Goal: Navigation & Orientation: Find specific page/section

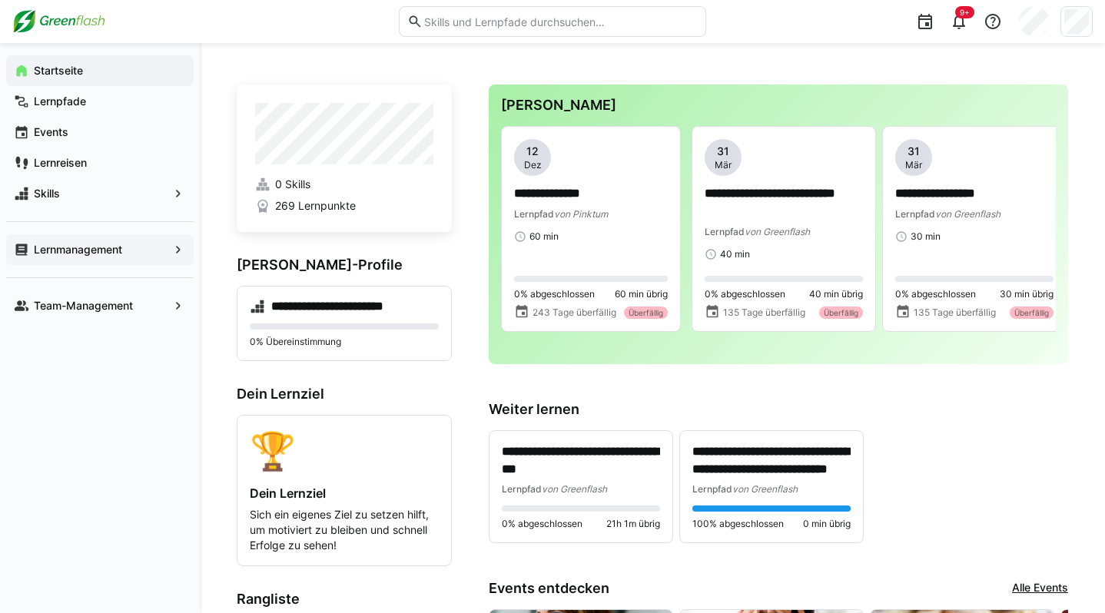
click at [129, 253] on span "Lernmanagement" at bounding box center [100, 249] width 137 height 15
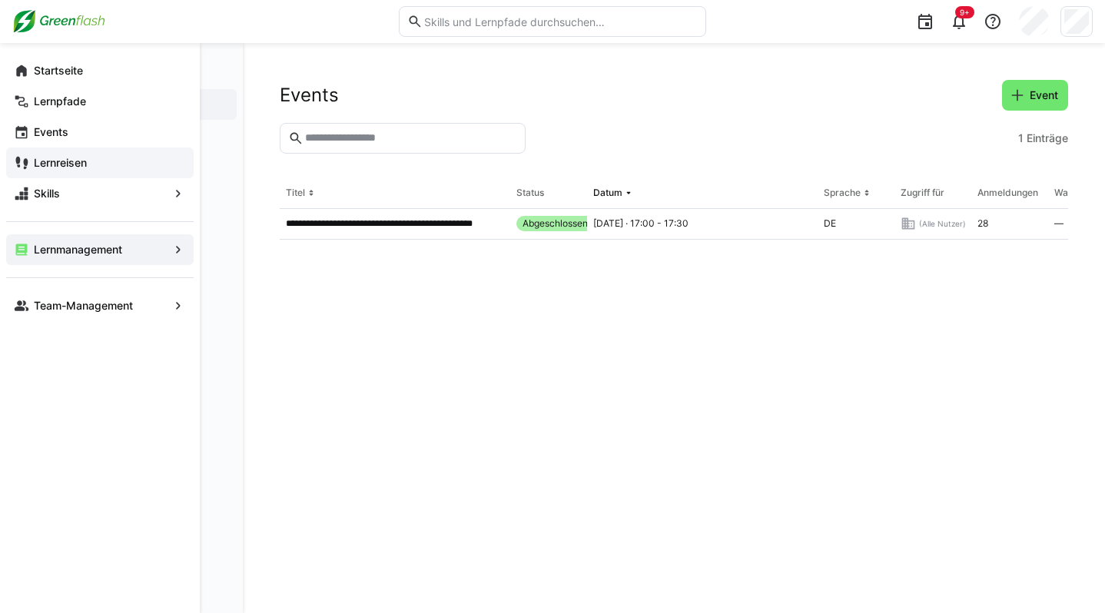
click at [91, 168] on span "Lernreisen" at bounding box center [109, 162] width 154 height 15
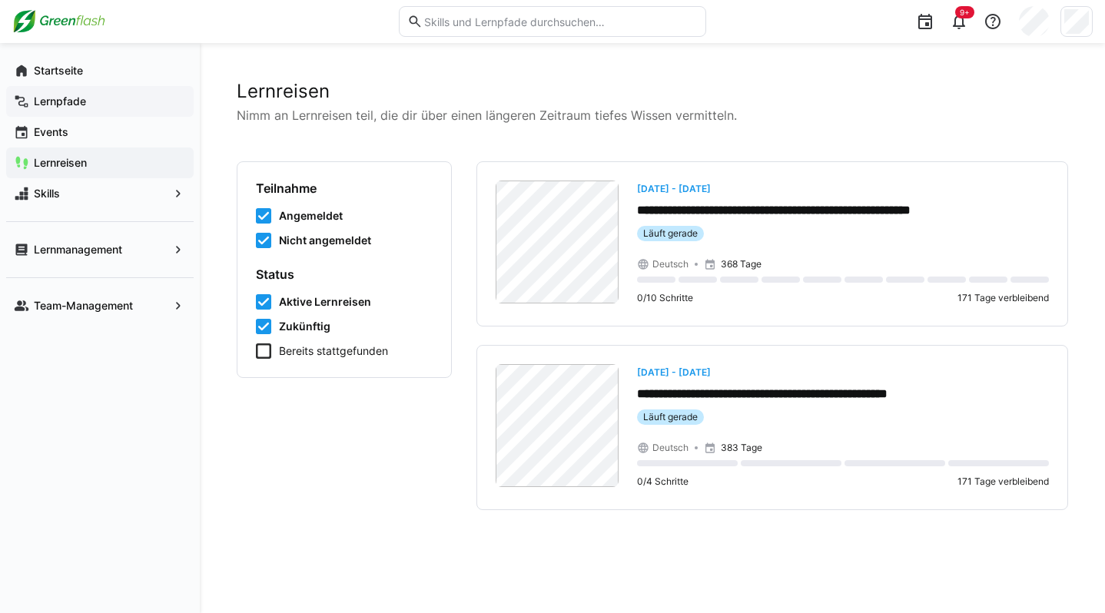
click at [86, 97] on span "Lernpfade" at bounding box center [109, 101] width 154 height 15
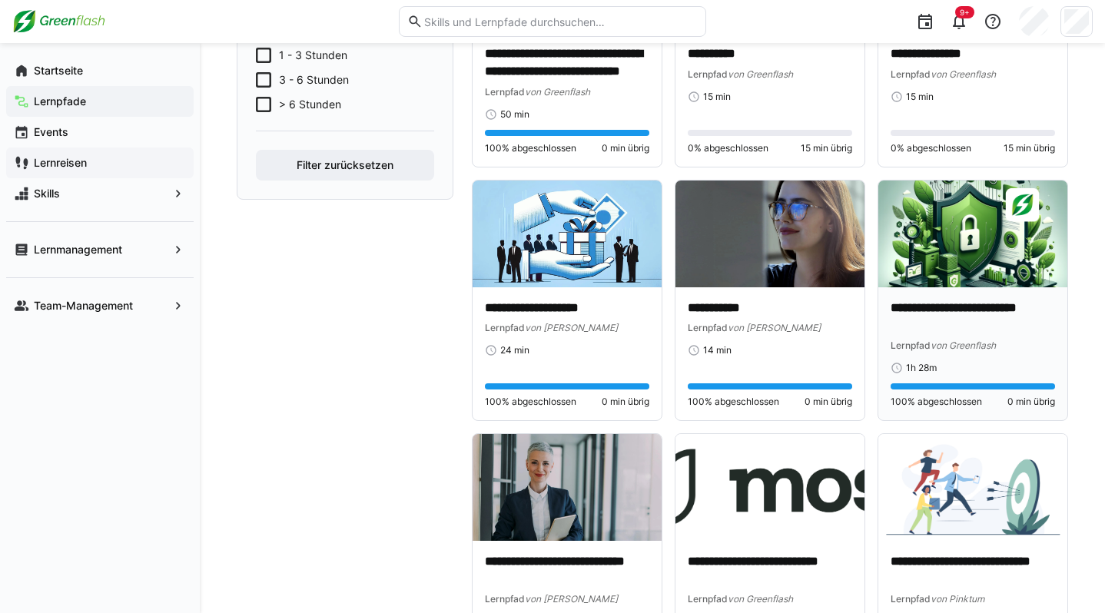
scroll to position [645, 0]
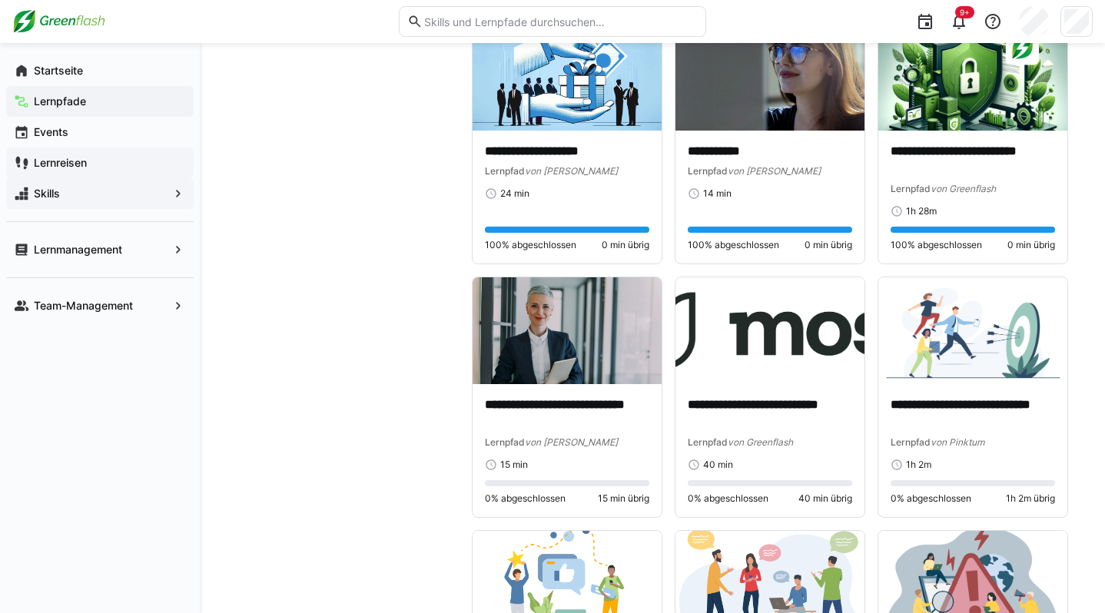
click at [143, 194] on span "Skills" at bounding box center [100, 193] width 137 height 15
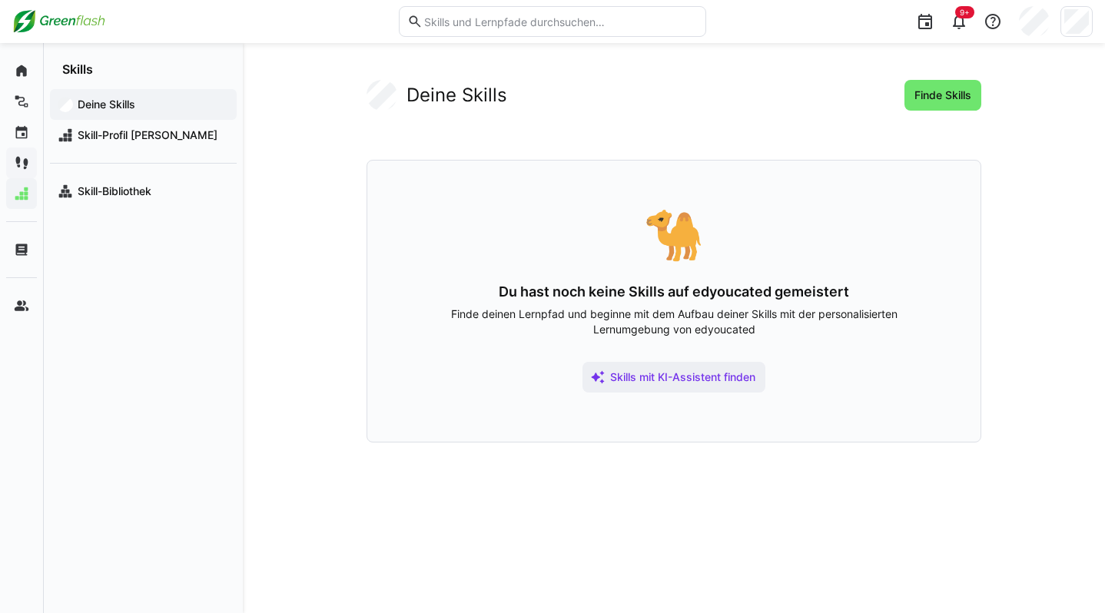
click at [100, 73] on div "Skills" at bounding box center [143, 60] width 199 height 34
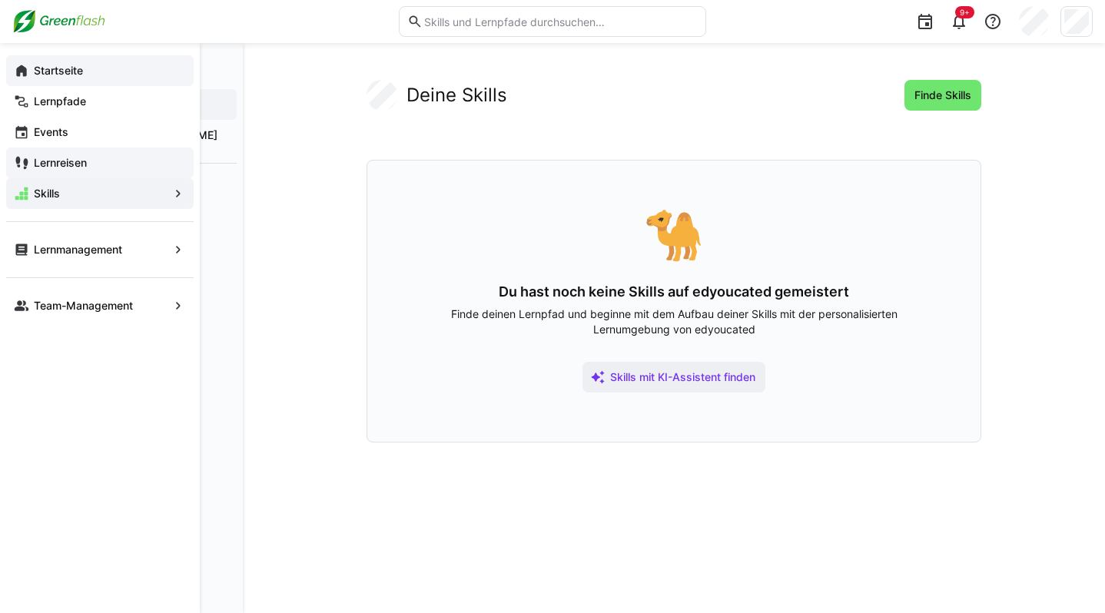
click at [29, 68] on div "Startseite" at bounding box center [99, 70] width 187 height 31
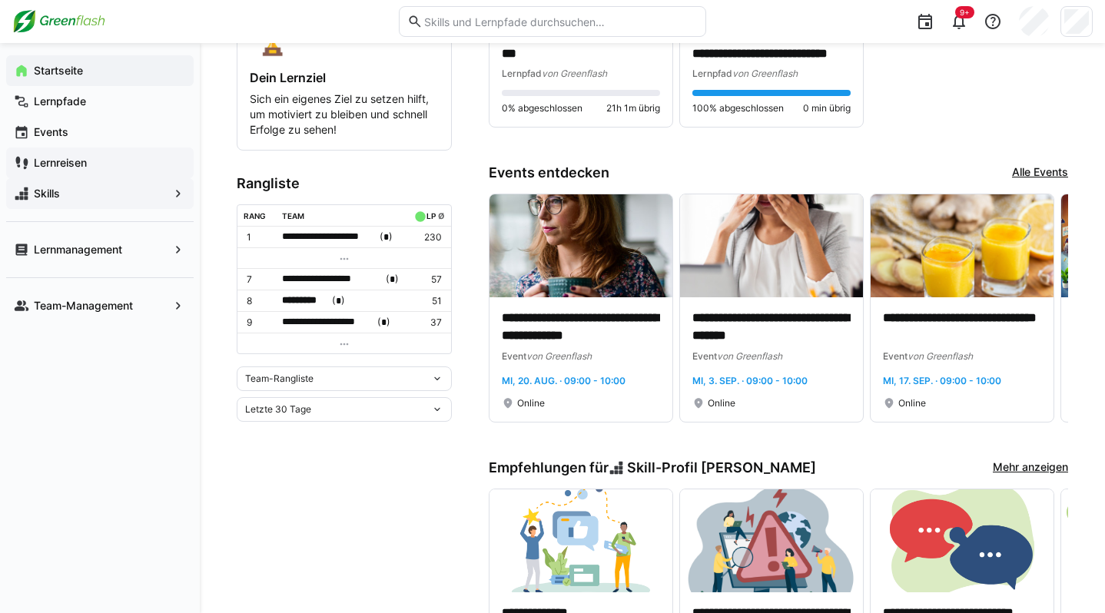
scroll to position [415, 0]
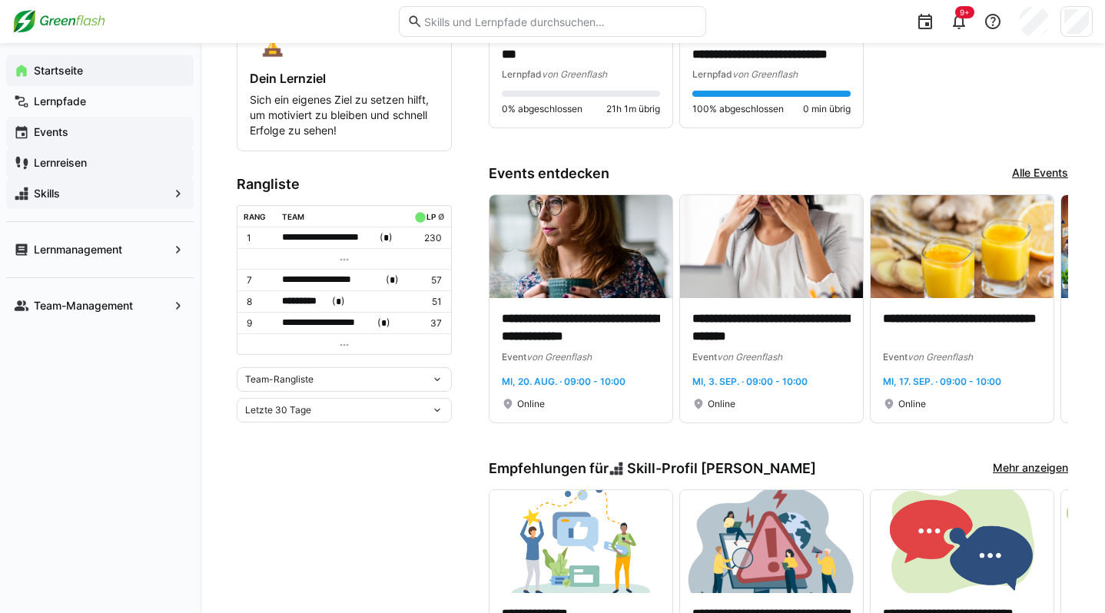
click at [0, 0] on app-navigation-label "Events" at bounding box center [0, 0] width 0 height 0
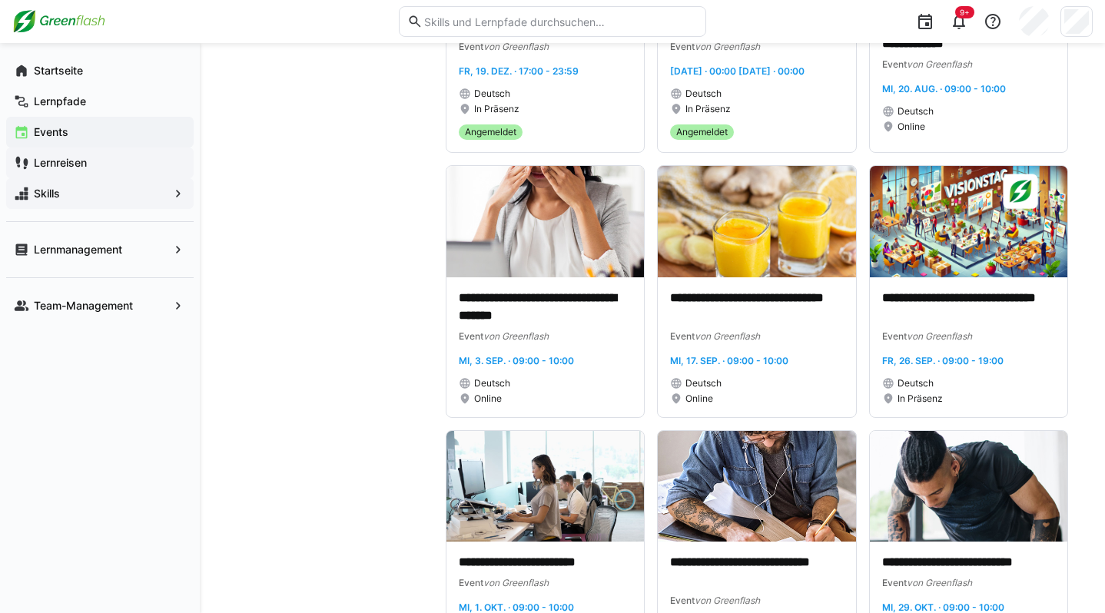
scroll to position [608, 0]
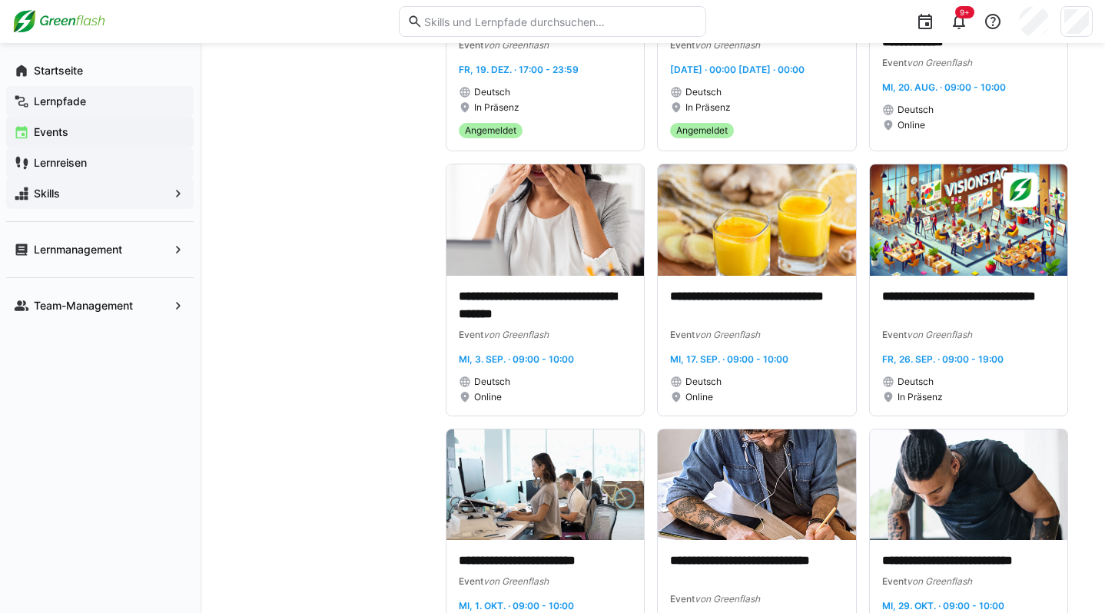
click at [91, 101] on span "Lernpfade" at bounding box center [109, 101] width 154 height 15
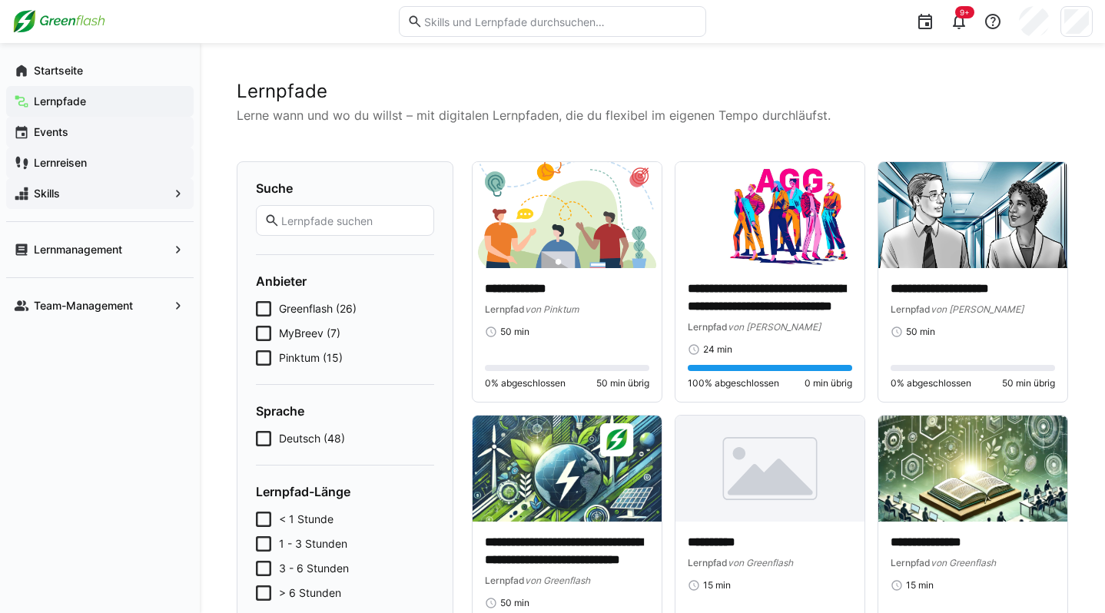
click at [0, 0] on app-navigation-label "Events" at bounding box center [0, 0] width 0 height 0
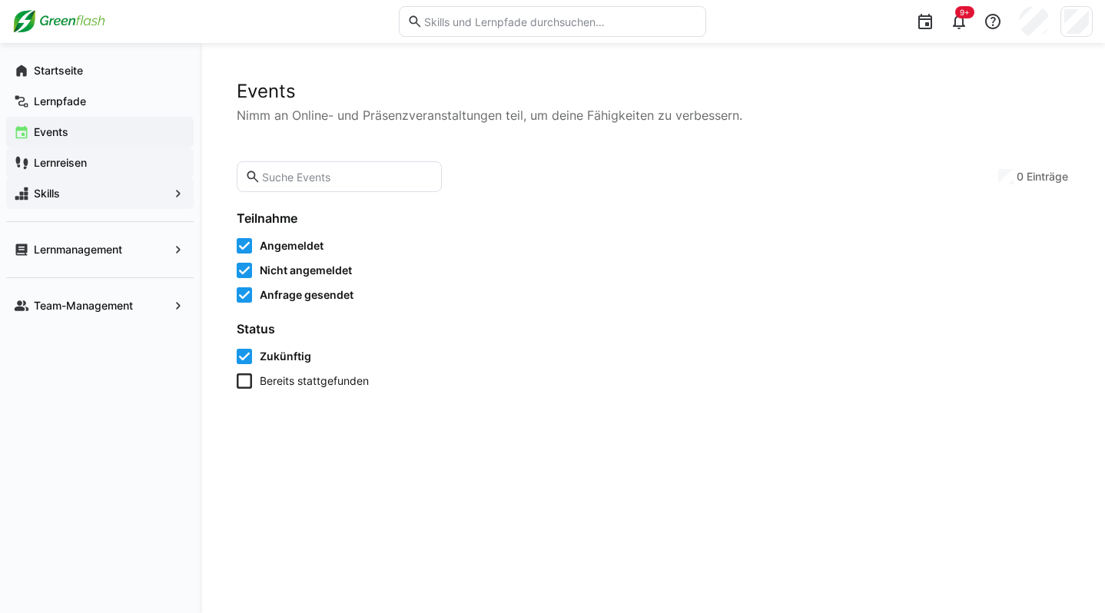
click at [0, 0] on app-navigation-label "Lernreisen" at bounding box center [0, 0] width 0 height 0
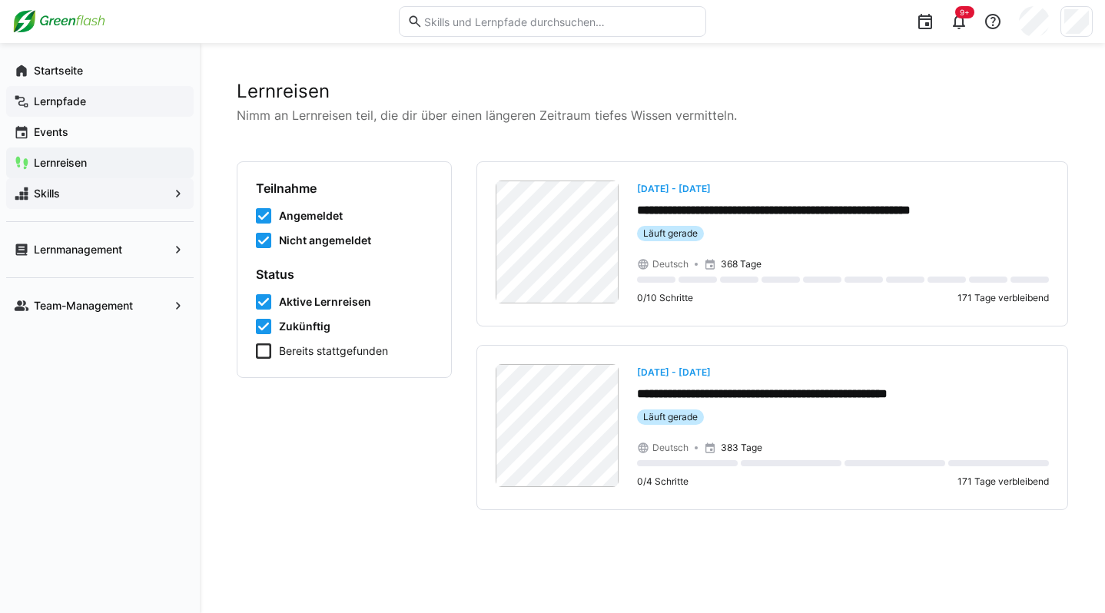
click at [0, 0] on app-navigation-label "Lernpfade" at bounding box center [0, 0] width 0 height 0
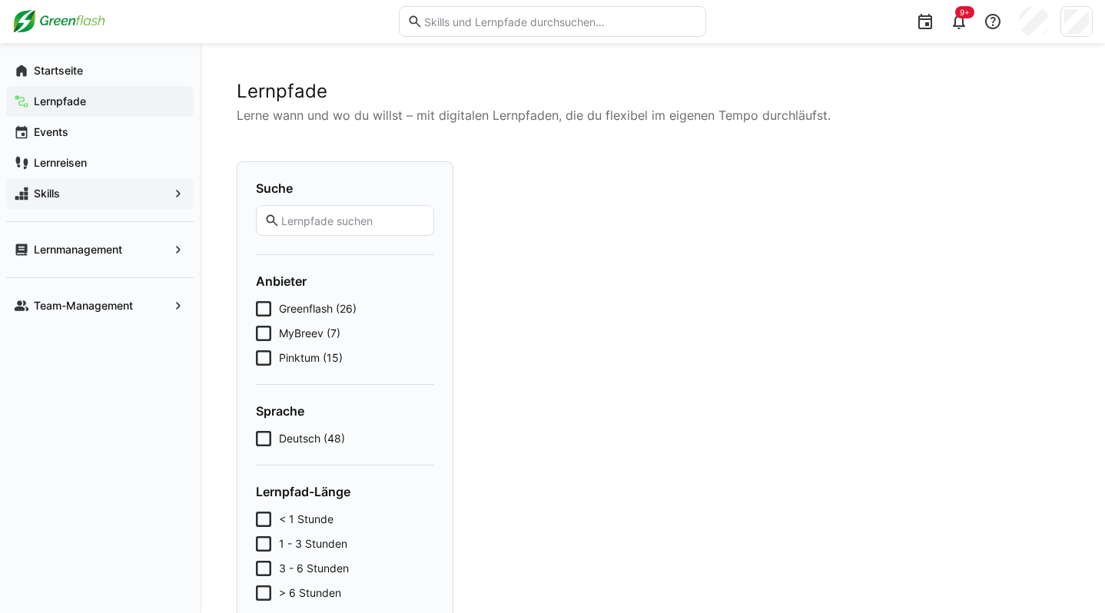
click at [351, 216] on input "text" at bounding box center [353, 221] width 146 height 14
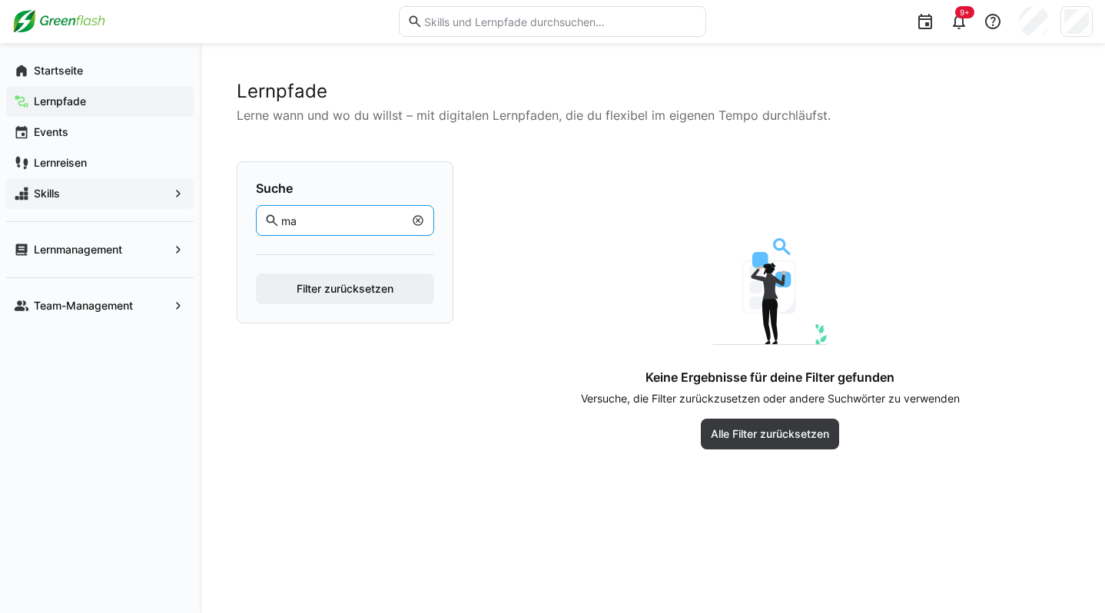
type input "m"
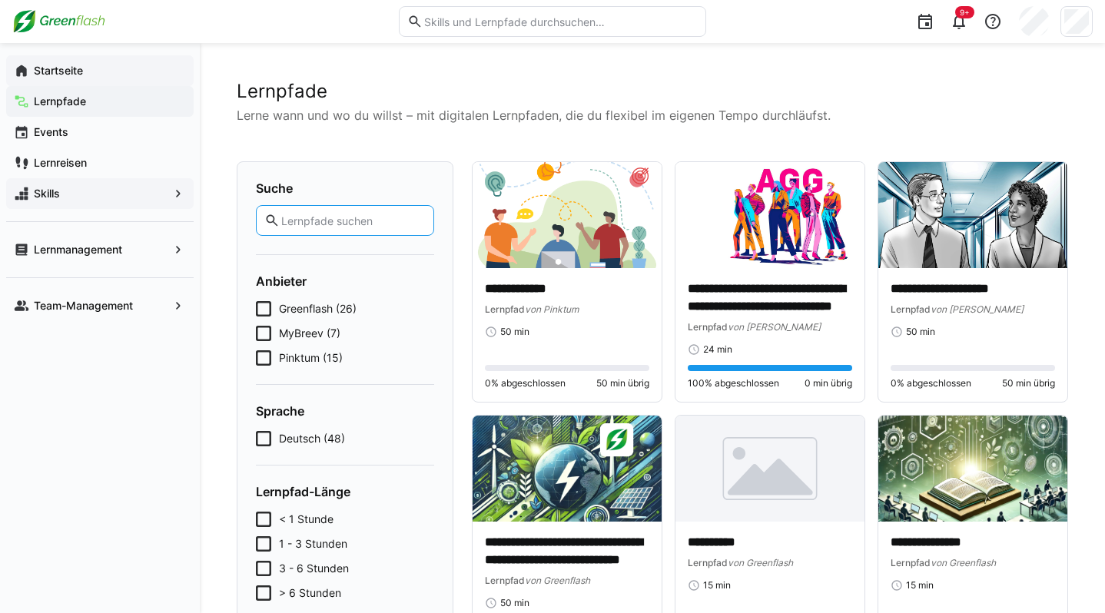
click at [0, 0] on app-navigation-label "Startseite" at bounding box center [0, 0] width 0 height 0
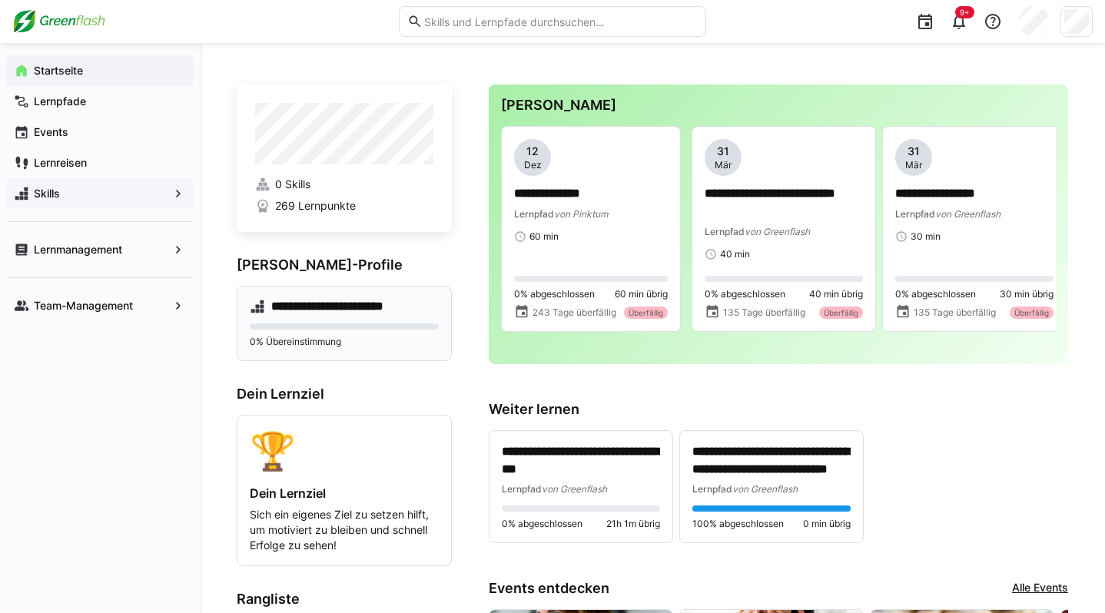
click at [401, 304] on h4 "**********" at bounding box center [341, 306] width 141 height 15
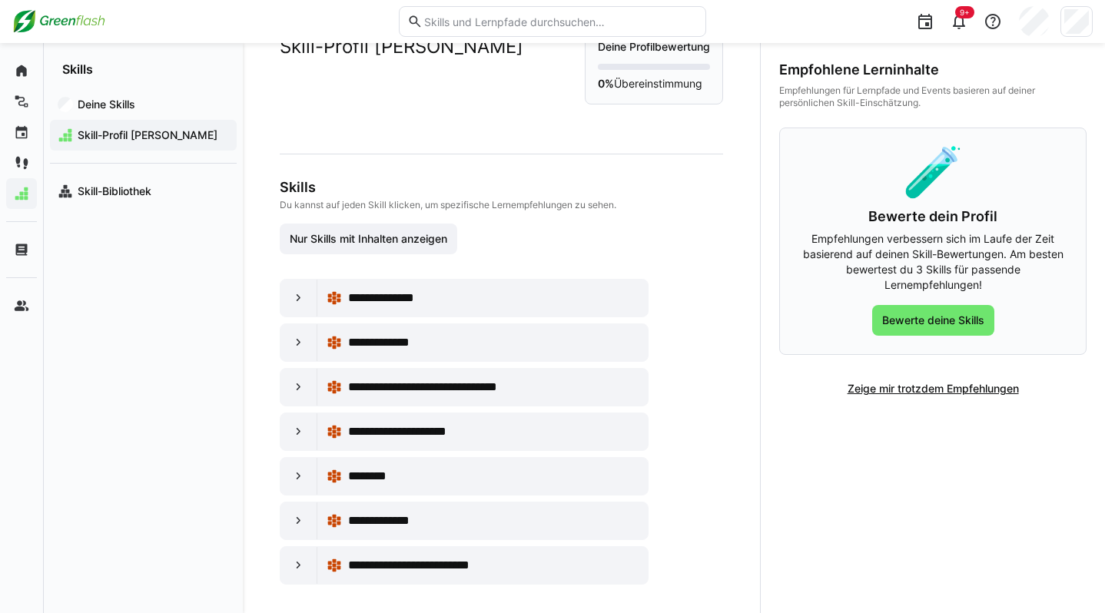
scroll to position [62, 0]
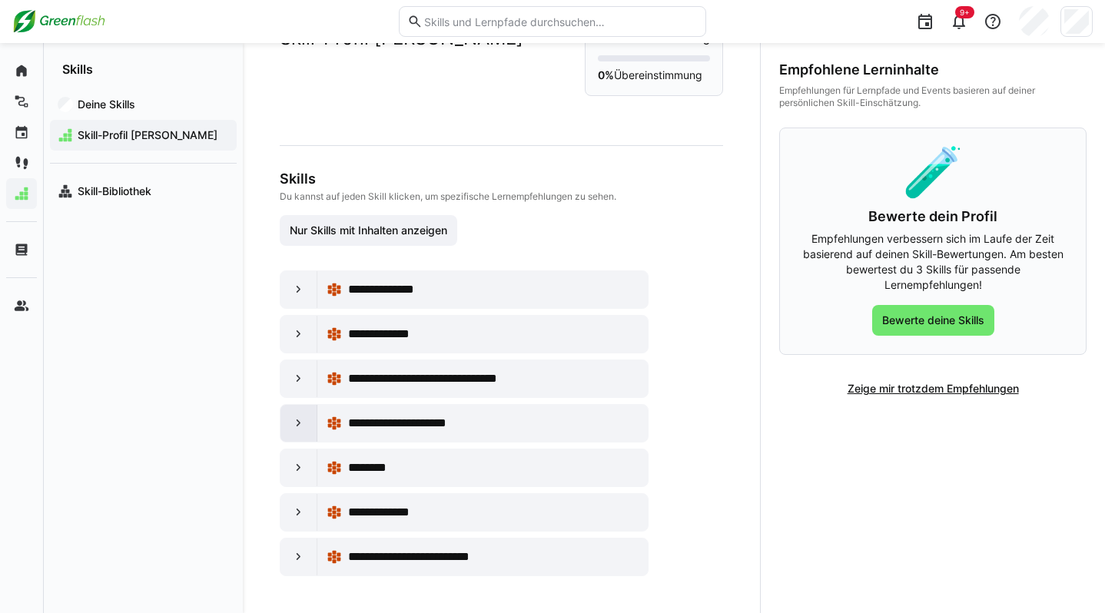
click at [297, 423] on eds-icon at bounding box center [298, 423] width 15 height 15
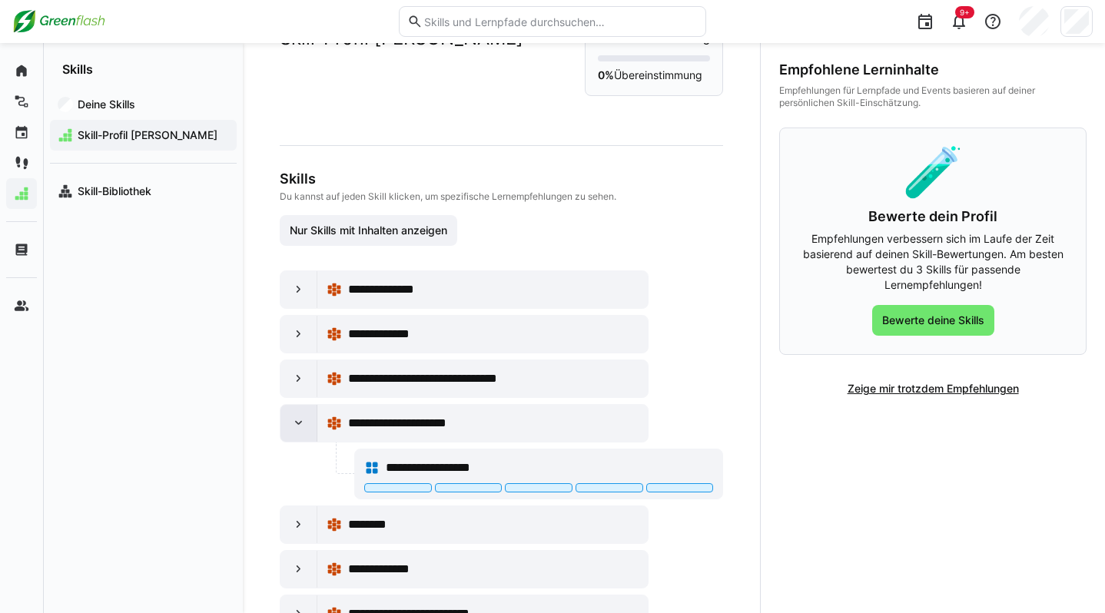
click at [297, 423] on eds-icon at bounding box center [298, 423] width 15 height 15
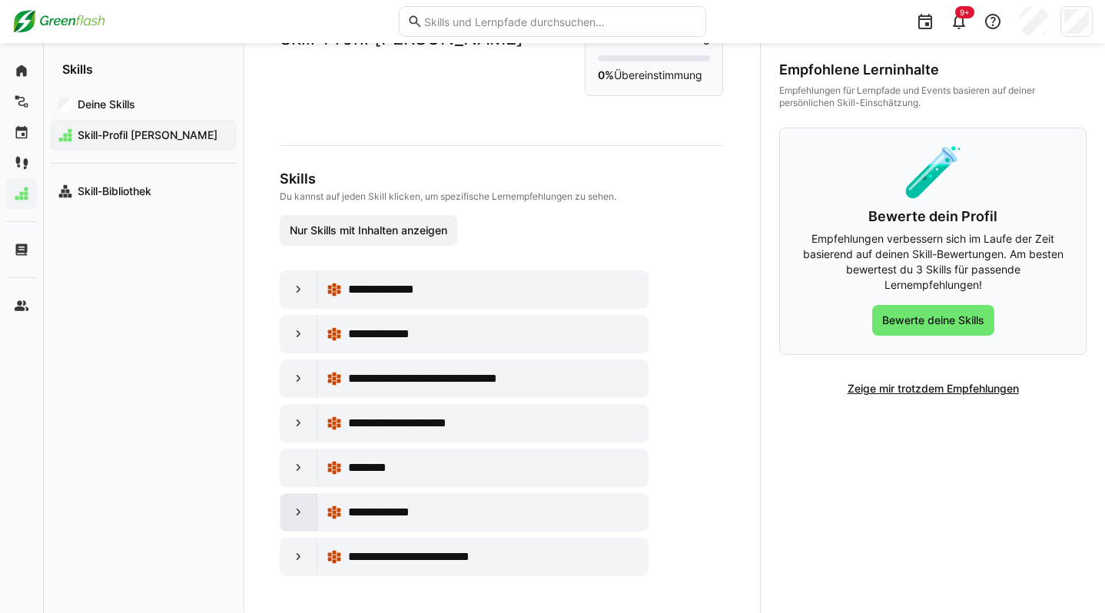
click at [298, 513] on eds-icon at bounding box center [298, 512] width 15 height 15
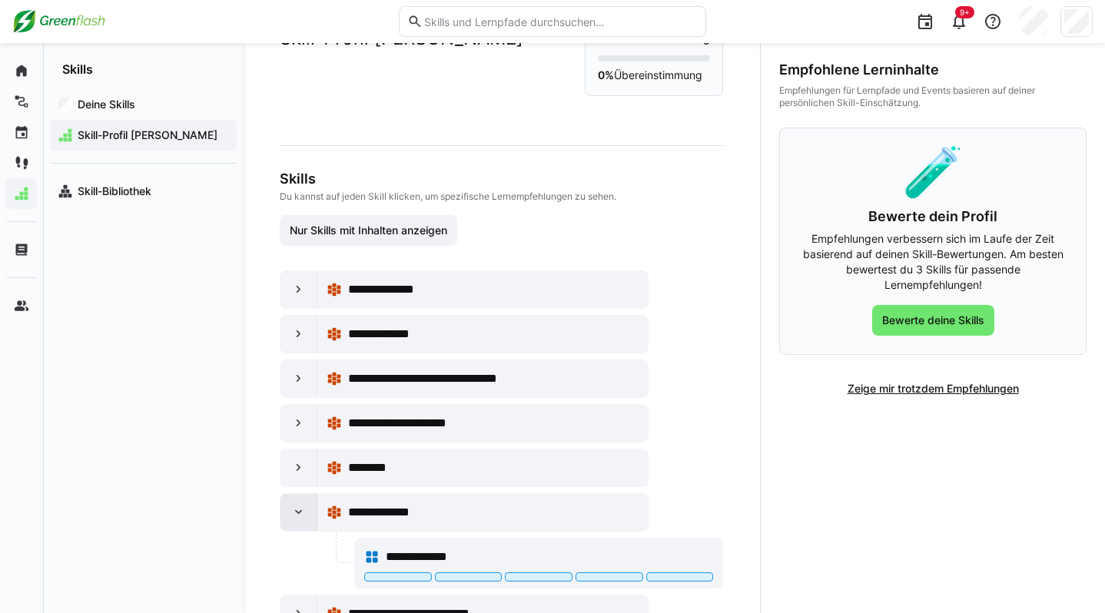
click at [293, 516] on eds-icon at bounding box center [298, 512] width 15 height 15
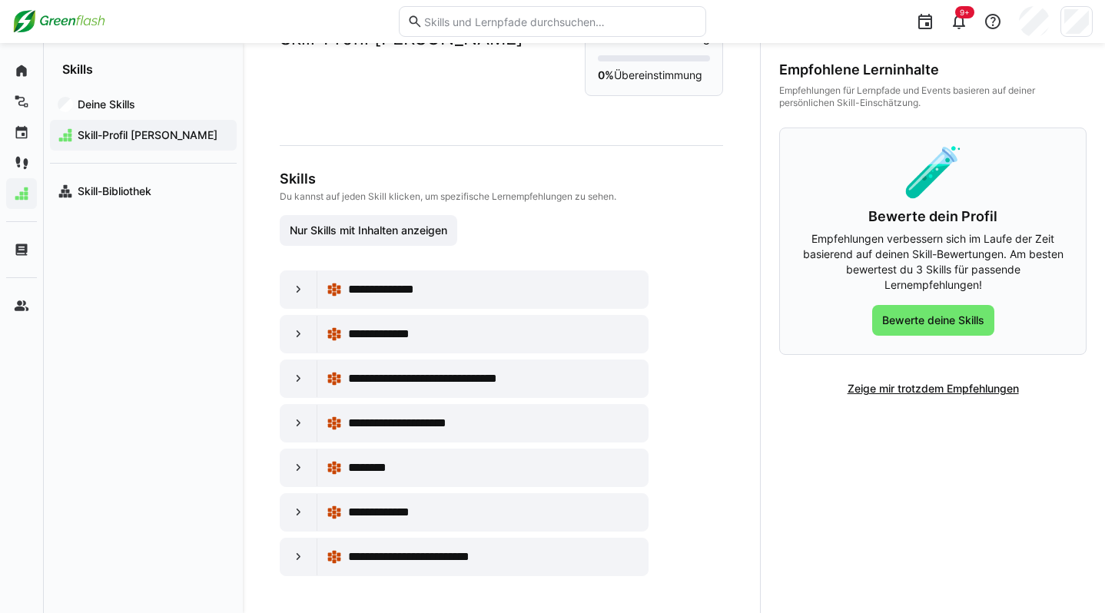
scroll to position [0, 0]
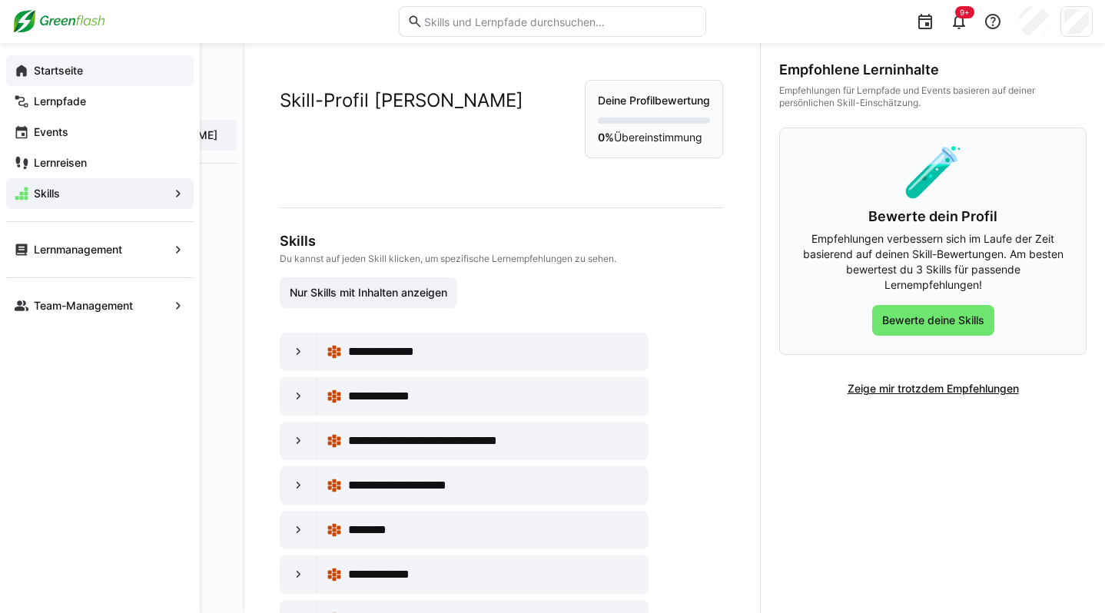
click at [25, 67] on eds-icon at bounding box center [21, 70] width 15 height 15
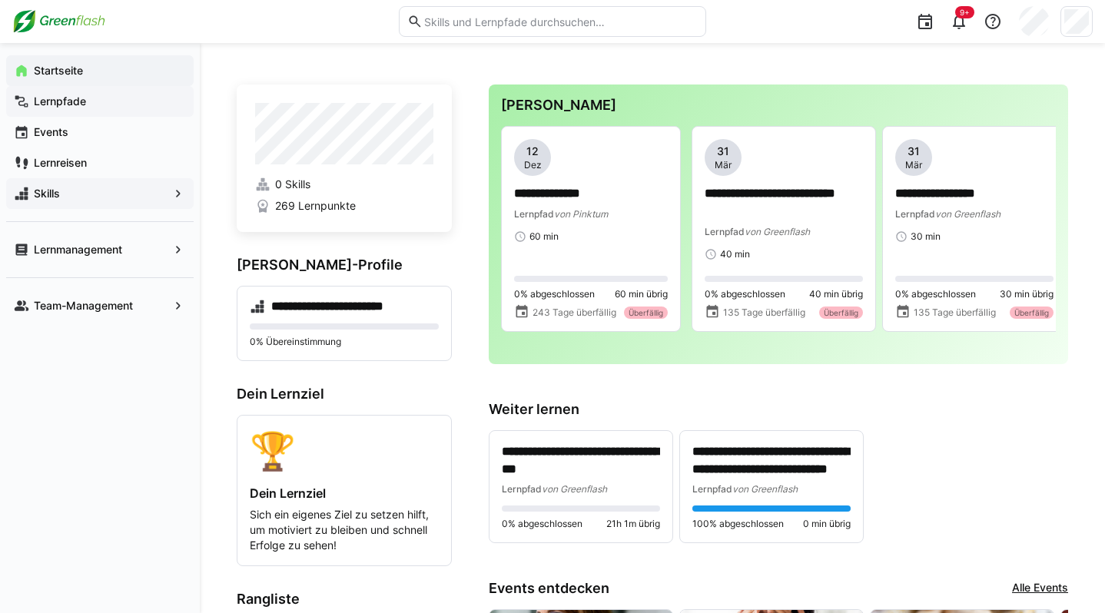
click at [94, 112] on div "Lernpfade" at bounding box center [99, 101] width 187 height 31
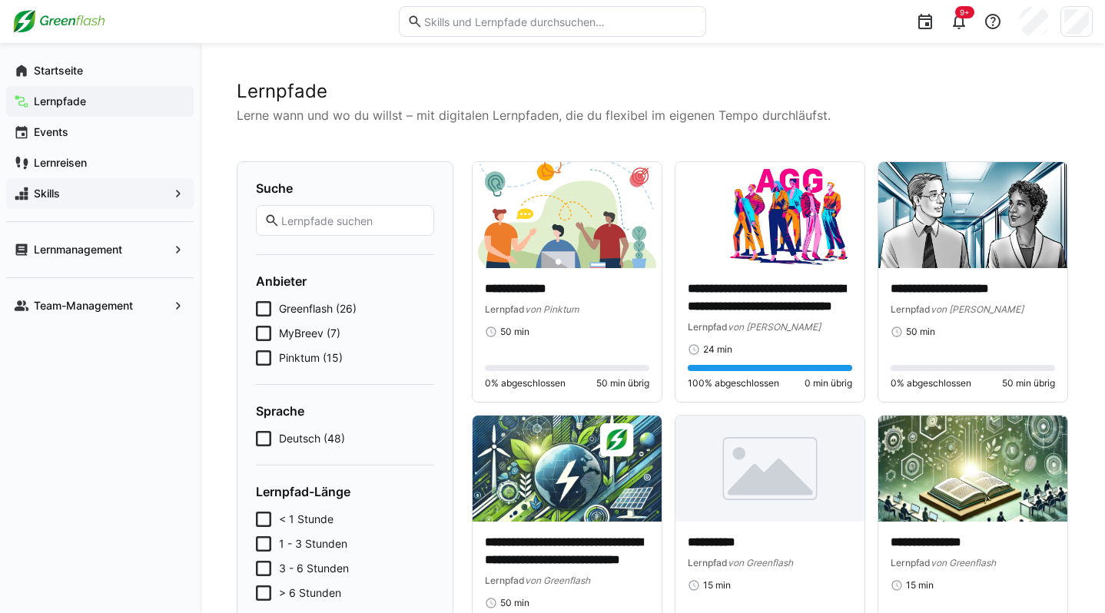
click at [122, 193] on span "Skills" at bounding box center [100, 193] width 137 height 15
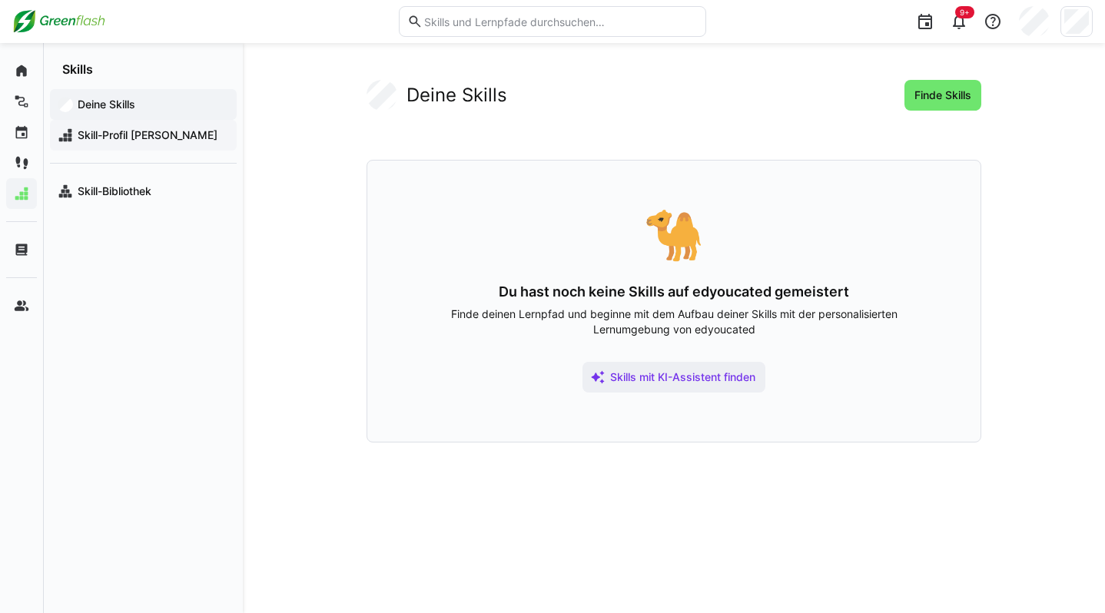
click at [122, 141] on span "Skill-Profil [PERSON_NAME]" at bounding box center [152, 135] width 154 height 15
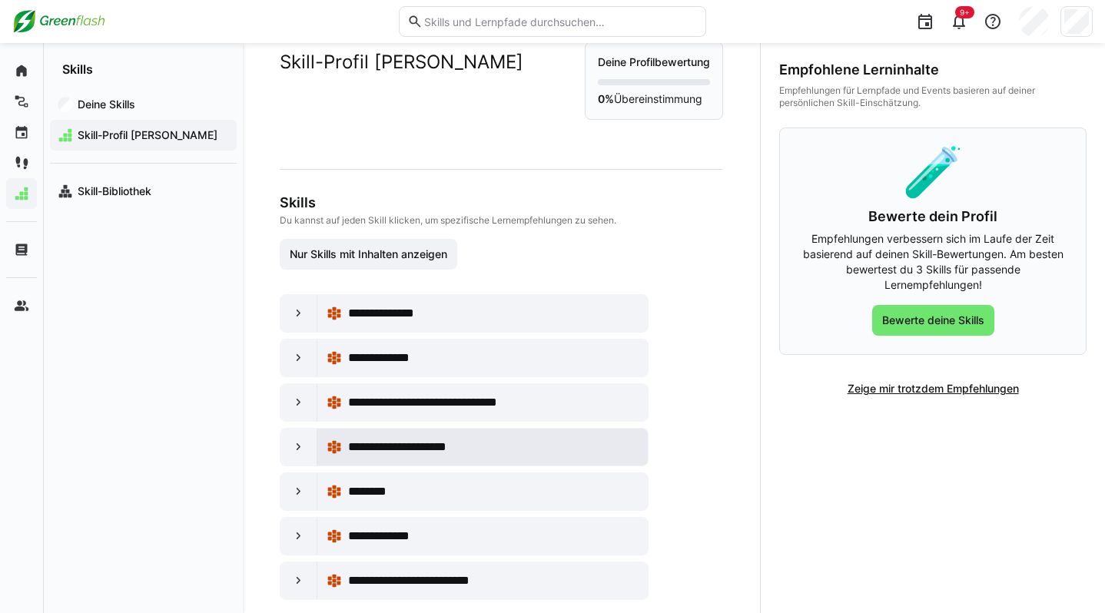
scroll to position [62, 0]
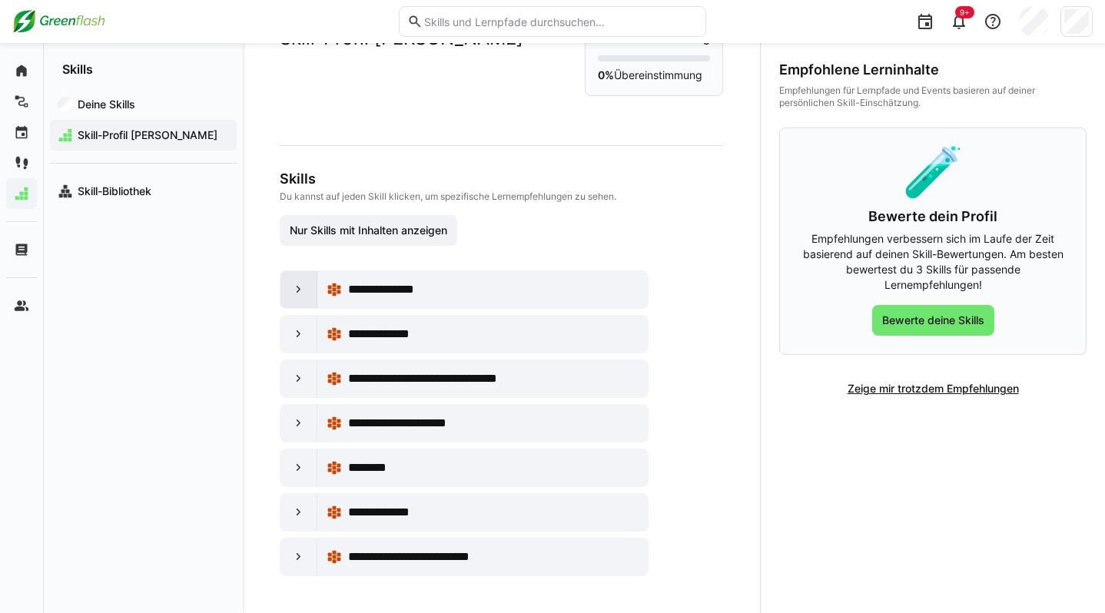
click at [301, 287] on eds-icon at bounding box center [298, 289] width 15 height 15
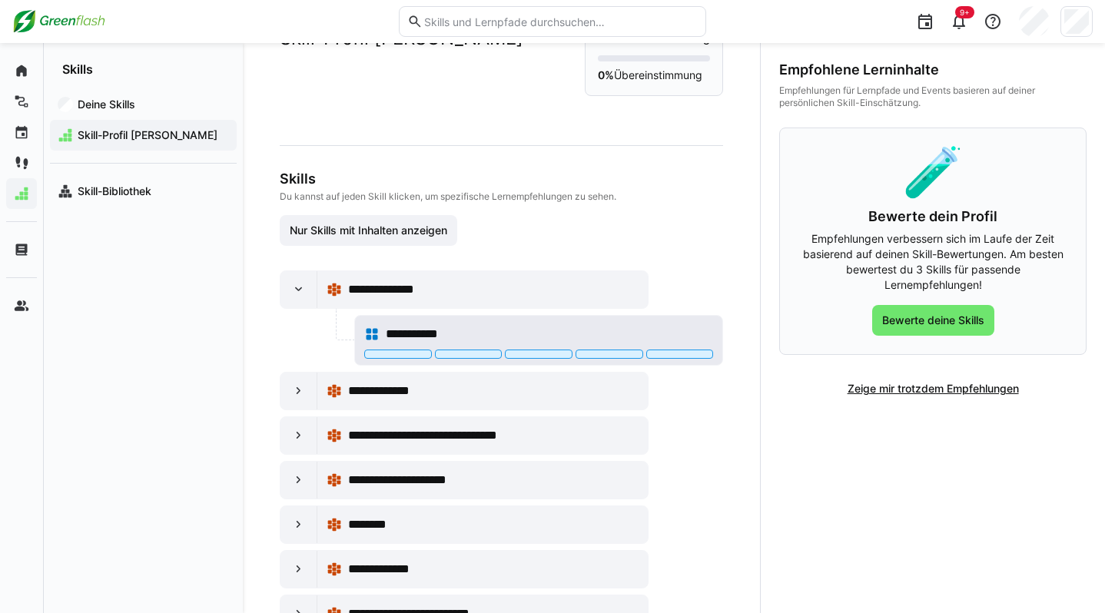
click at [417, 347] on div "**********" at bounding box center [538, 334] width 349 height 31
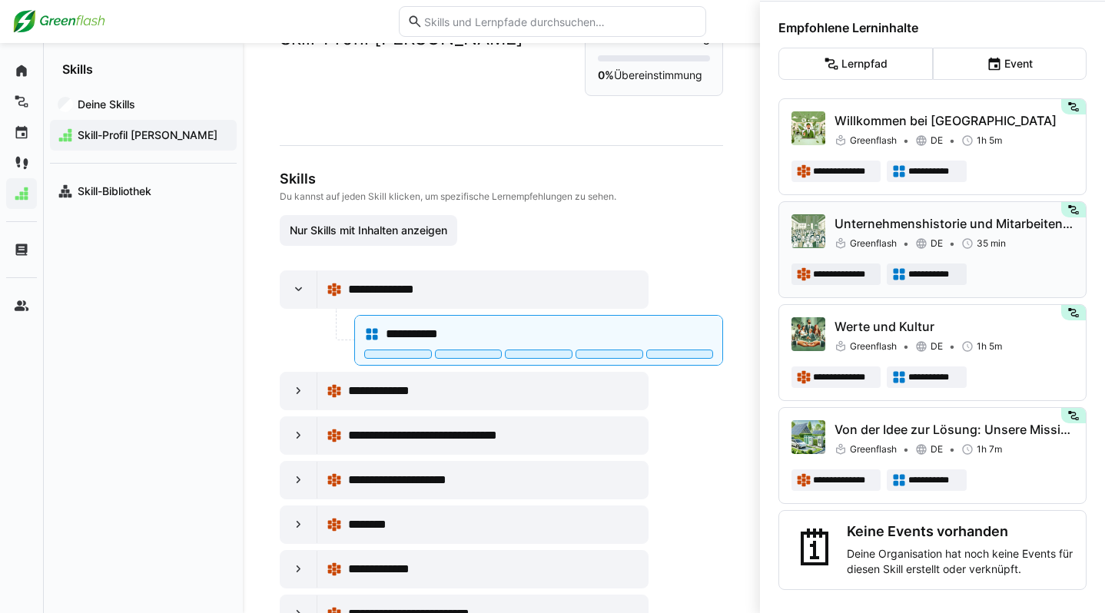
scroll to position [206, 0]
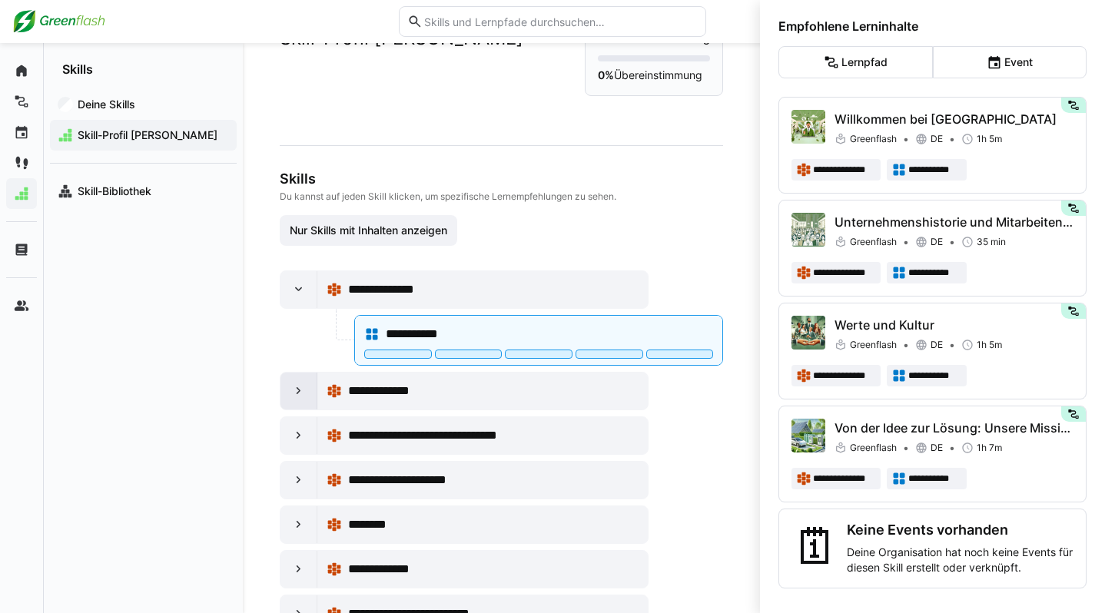
click at [296, 392] on eds-icon at bounding box center [298, 390] width 15 height 15
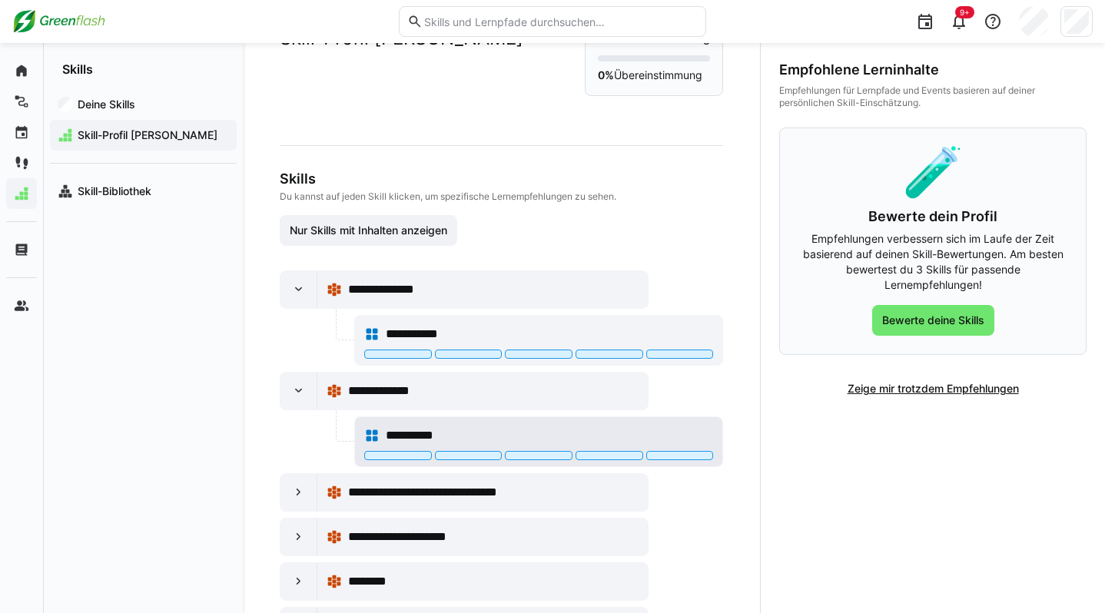
click at [394, 453] on div at bounding box center [398, 455] width 68 height 9
click at [464, 453] on div at bounding box center [469, 455] width 68 height 9
click at [385, 459] on div at bounding box center [398, 455] width 68 height 9
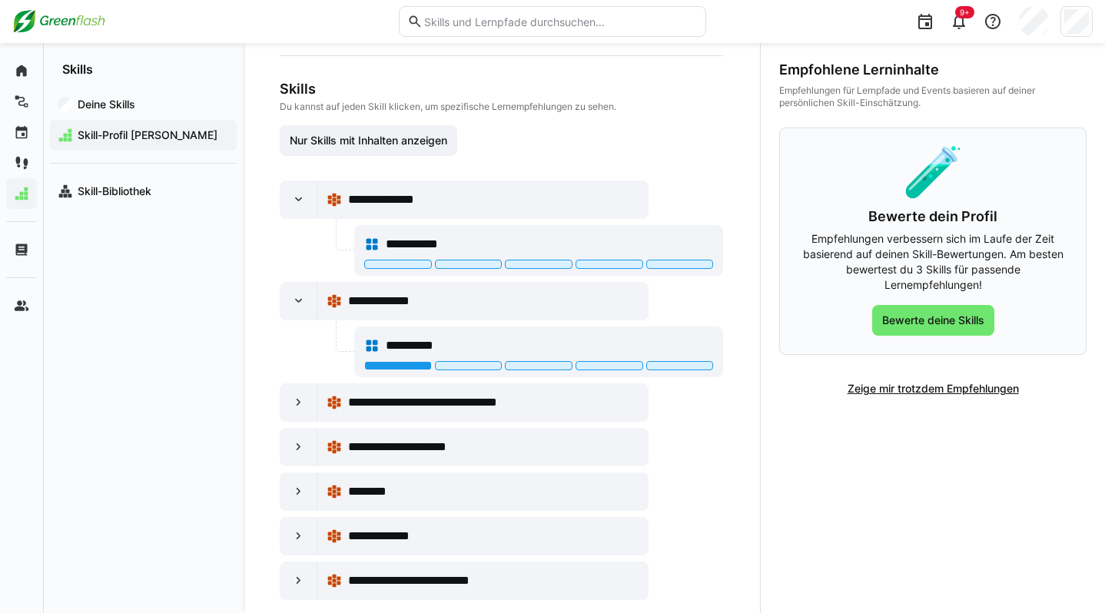
scroll to position [176, 0]
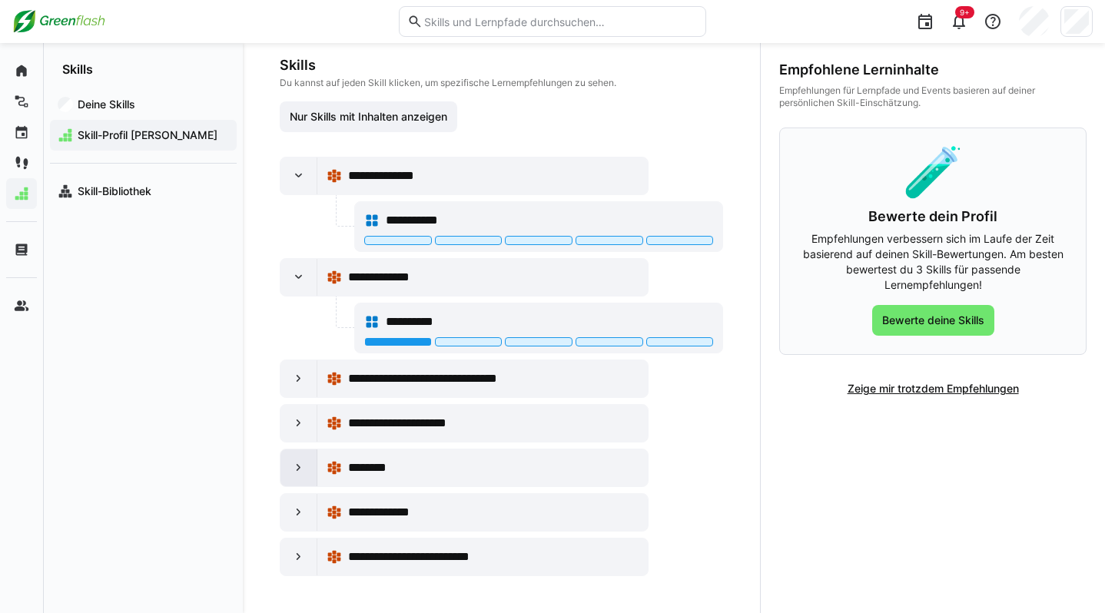
click at [301, 467] on eds-icon at bounding box center [298, 467] width 15 height 15
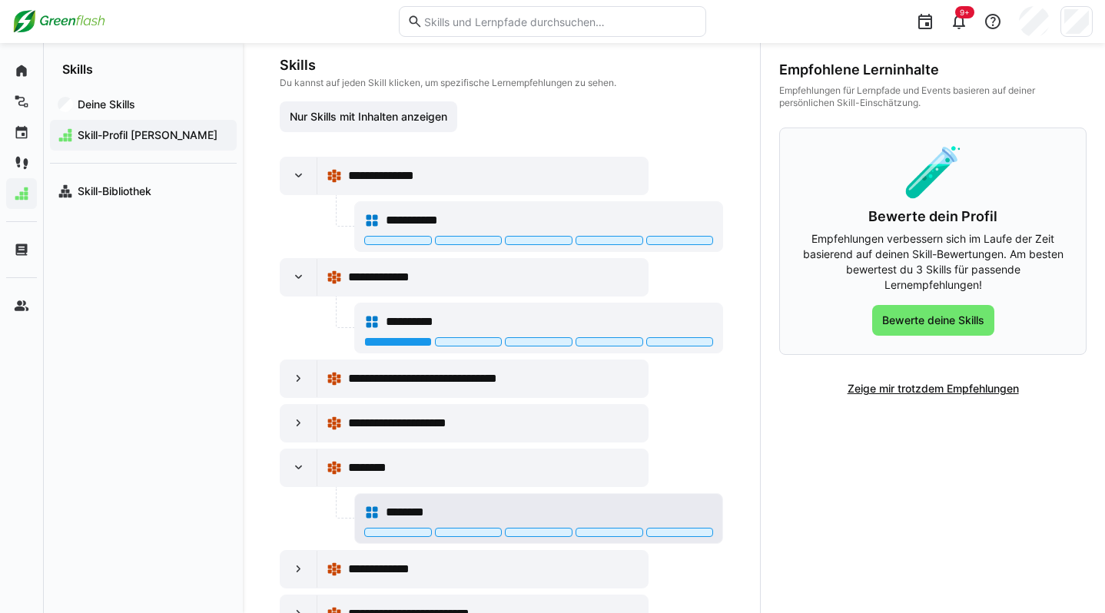
click at [407, 528] on div at bounding box center [398, 532] width 68 height 9
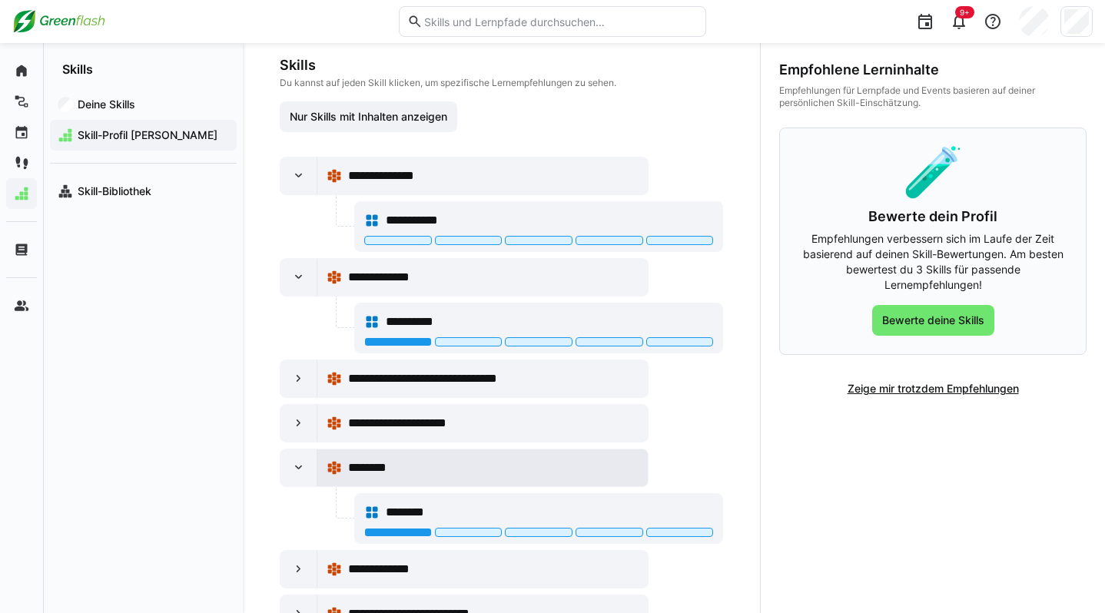
scroll to position [233, 0]
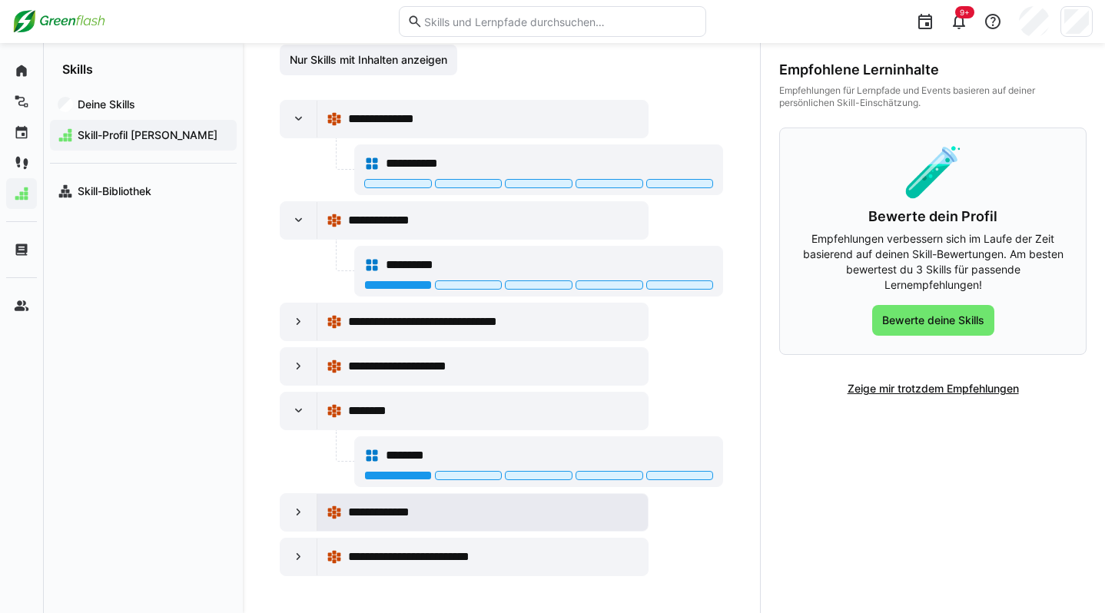
click at [361, 518] on span "**********" at bounding box center [393, 512] width 91 height 18
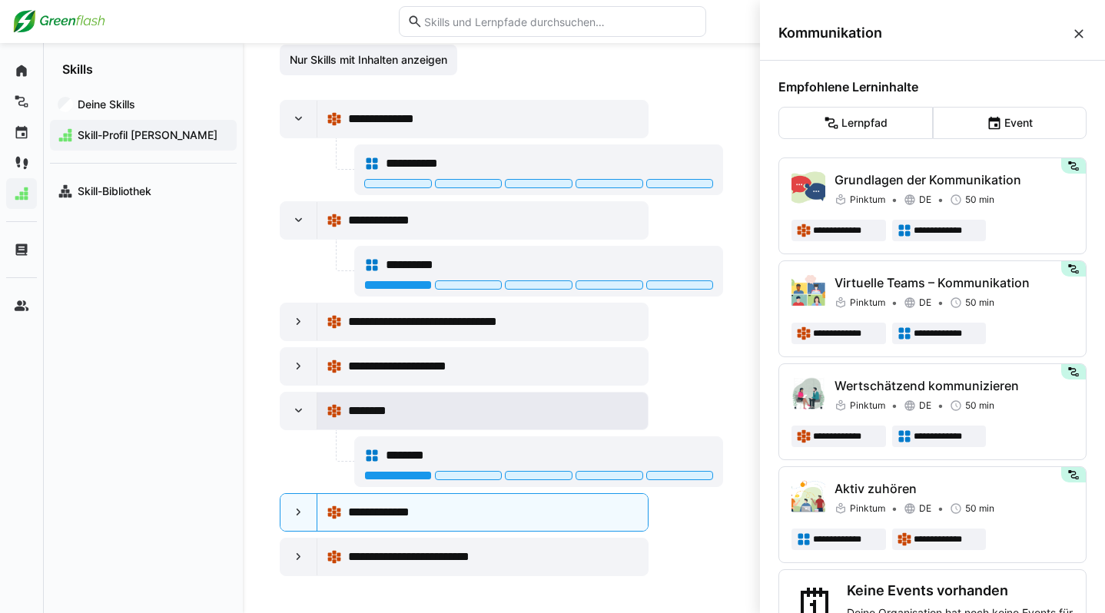
click at [469, 403] on div "********" at bounding box center [493, 411] width 290 height 18
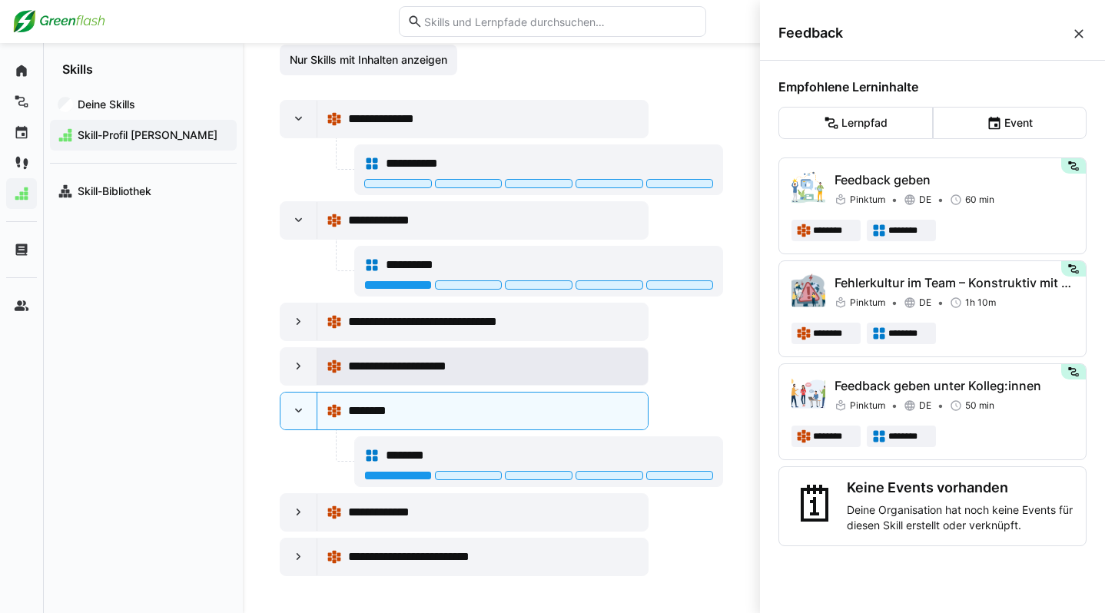
click at [426, 360] on span "**********" at bounding box center [411, 366] width 126 height 18
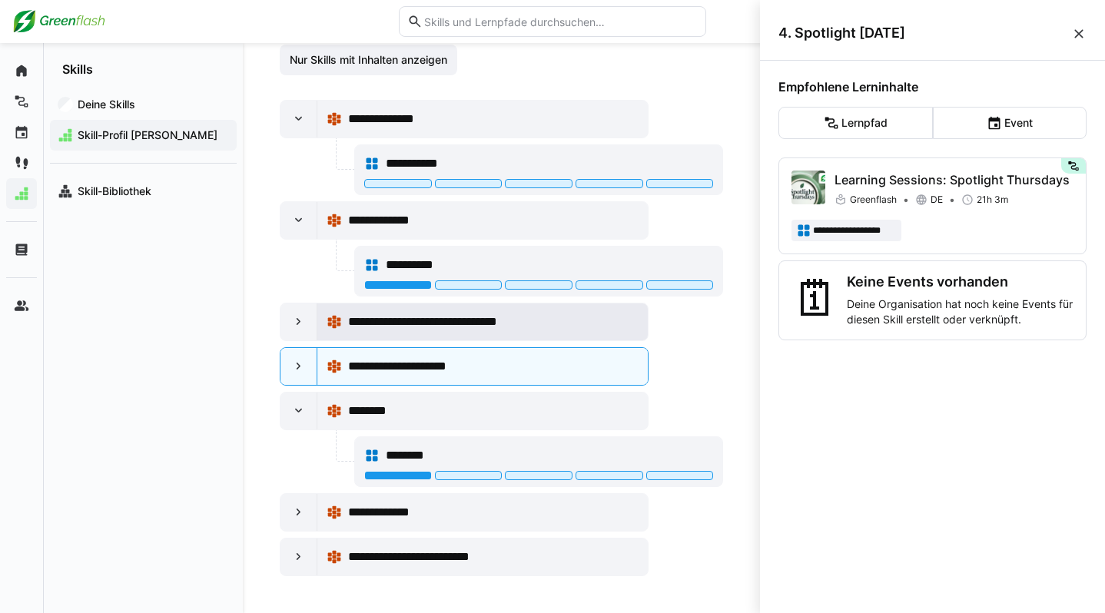
click at [433, 333] on div "**********" at bounding box center [483, 322] width 312 height 31
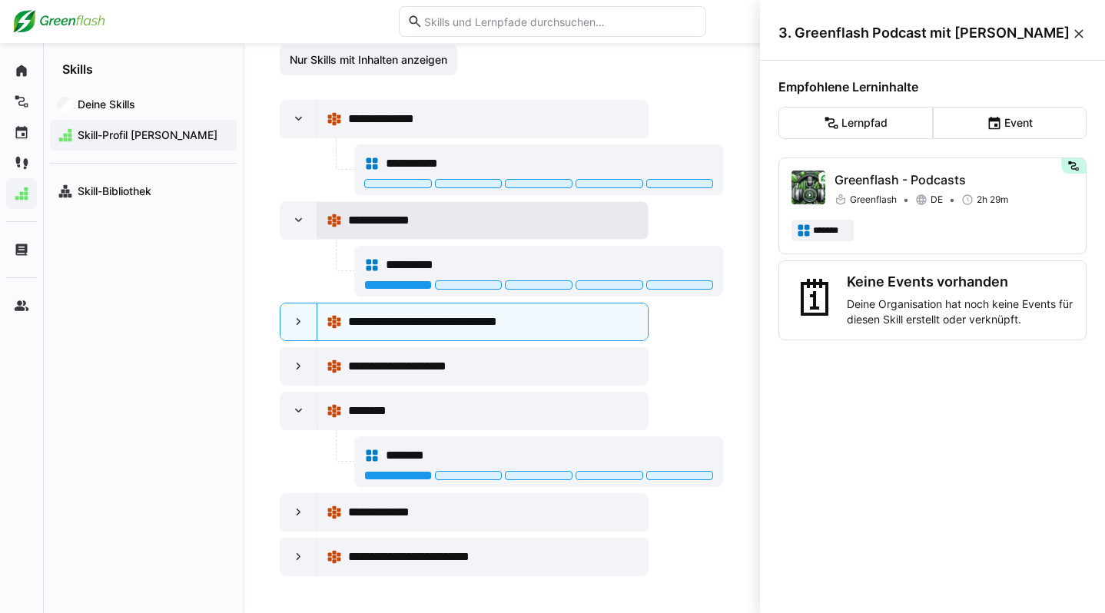
click at [459, 231] on div "**********" at bounding box center [483, 220] width 312 height 31
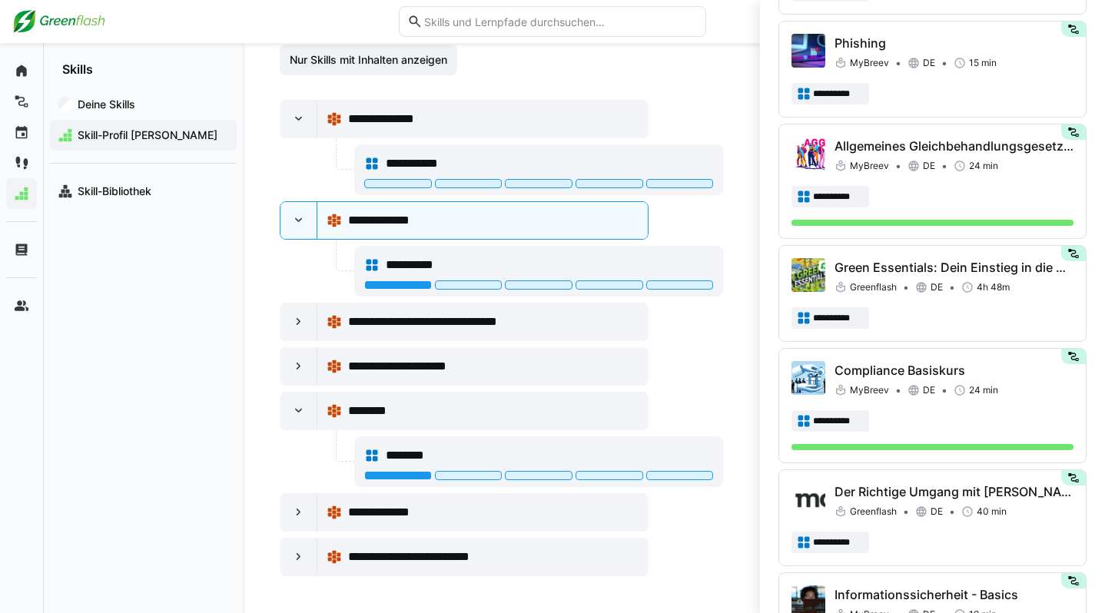
scroll to position [1004, 0]
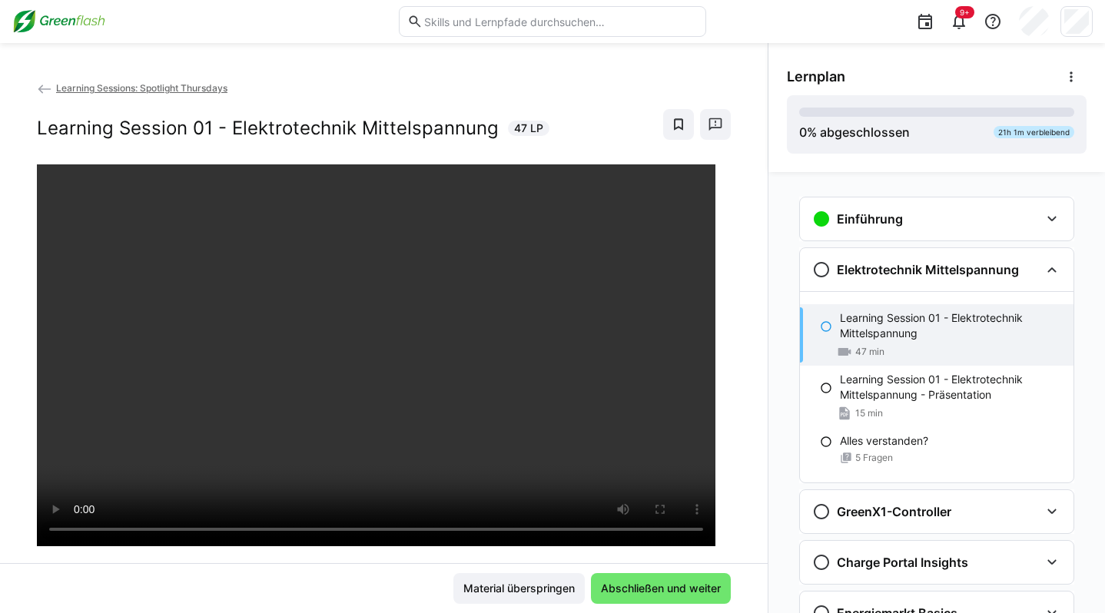
scroll to position [2043, 0]
